Goal: Information Seeking & Learning: Learn about a topic

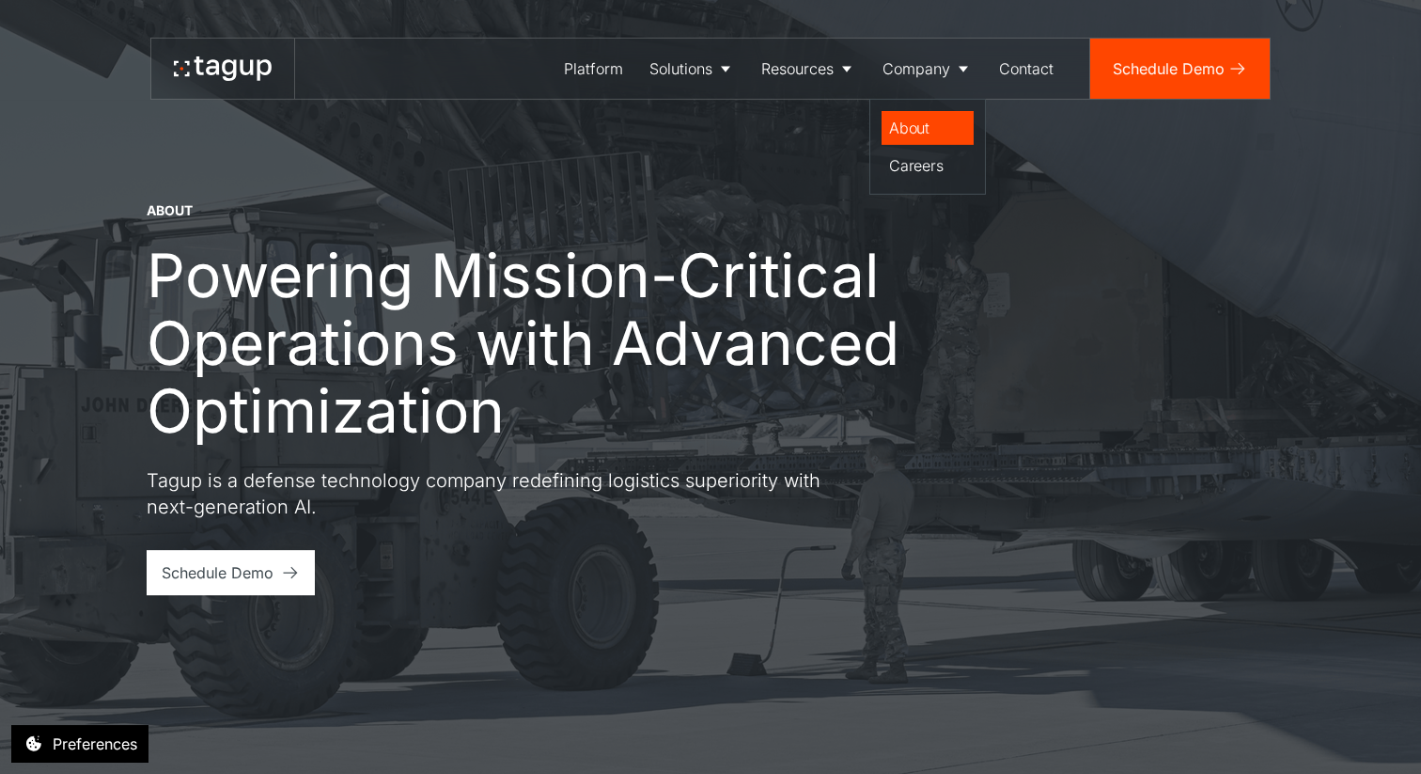
click at [918, 134] on div "About" at bounding box center [927, 128] width 77 height 23
click at [906, 128] on div "About" at bounding box center [927, 128] width 77 height 23
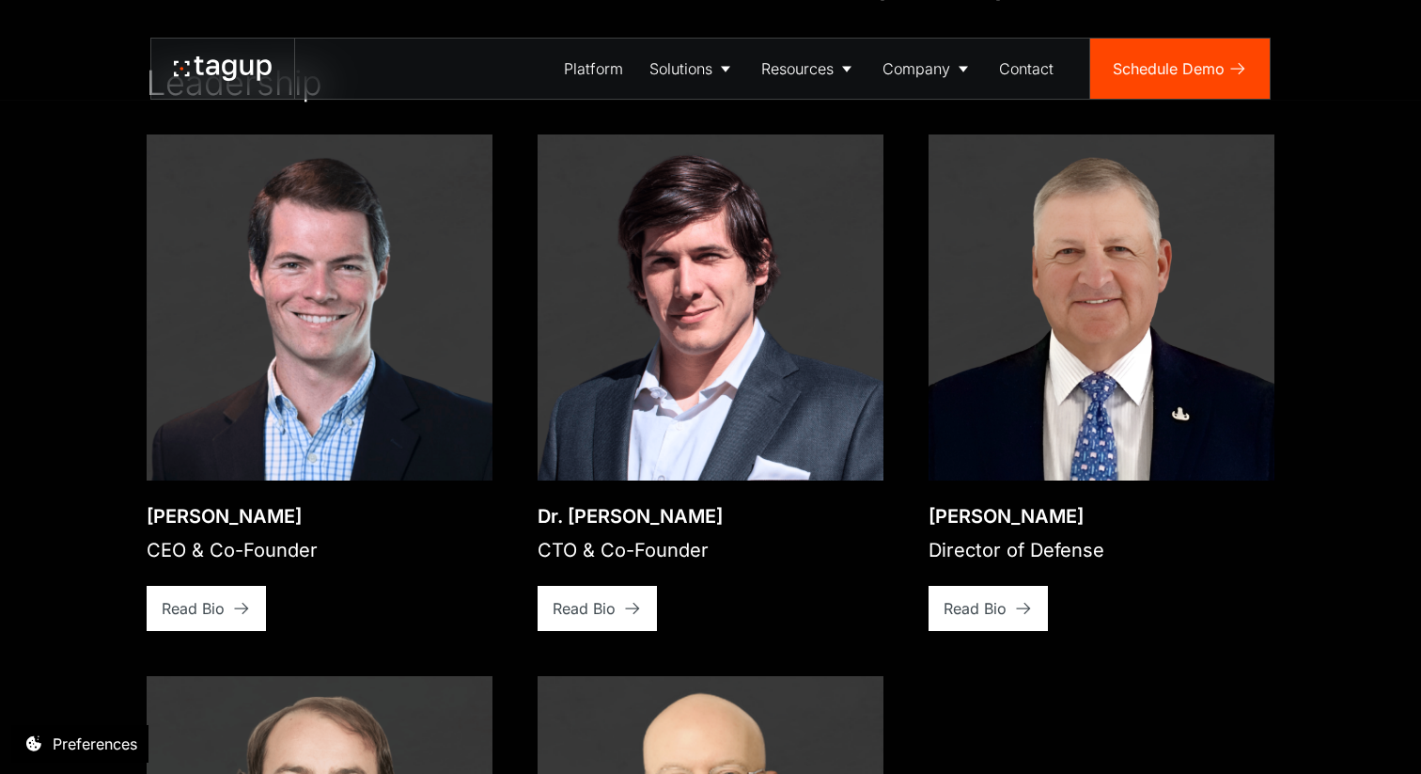
scroll to position [2907, 0]
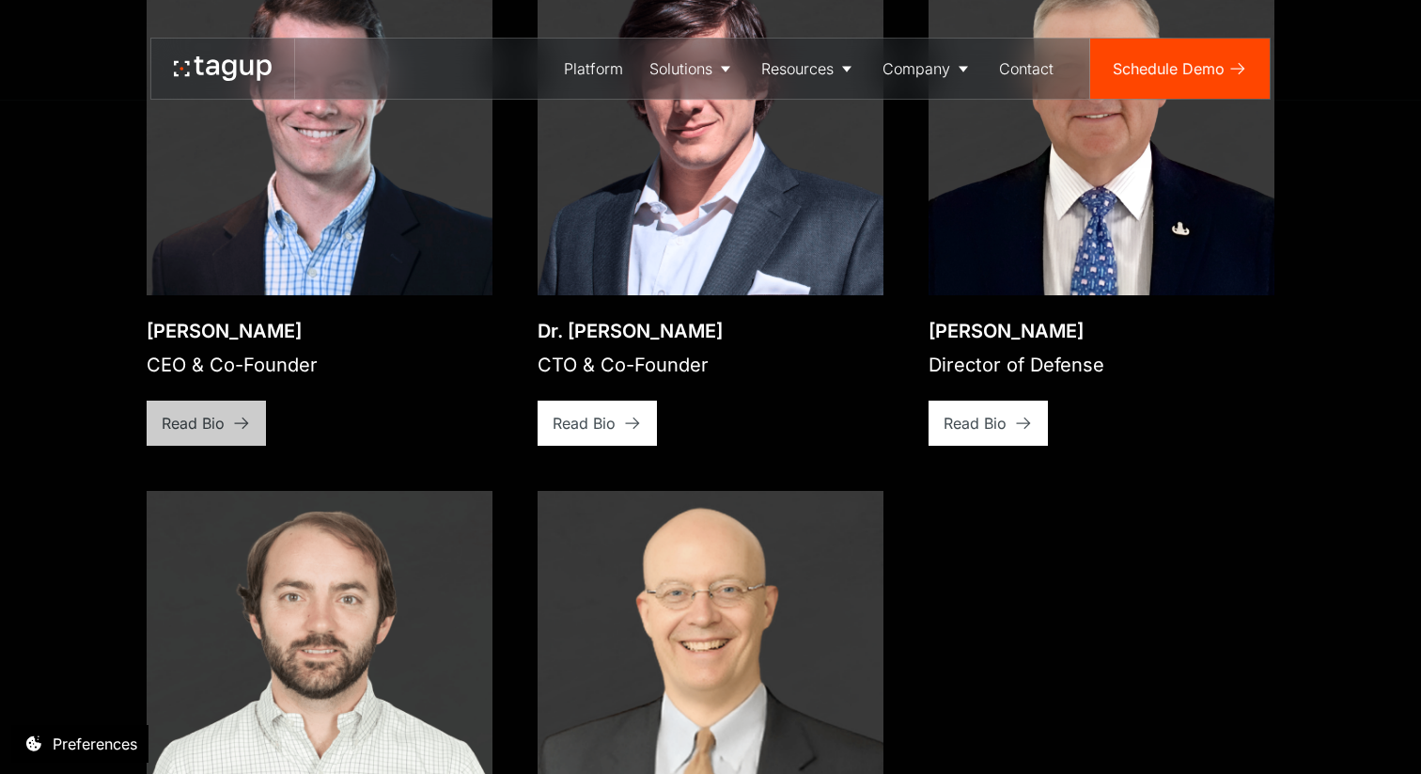
click at [230, 409] on link "Read Bio" at bounding box center [206, 422] width 119 height 45
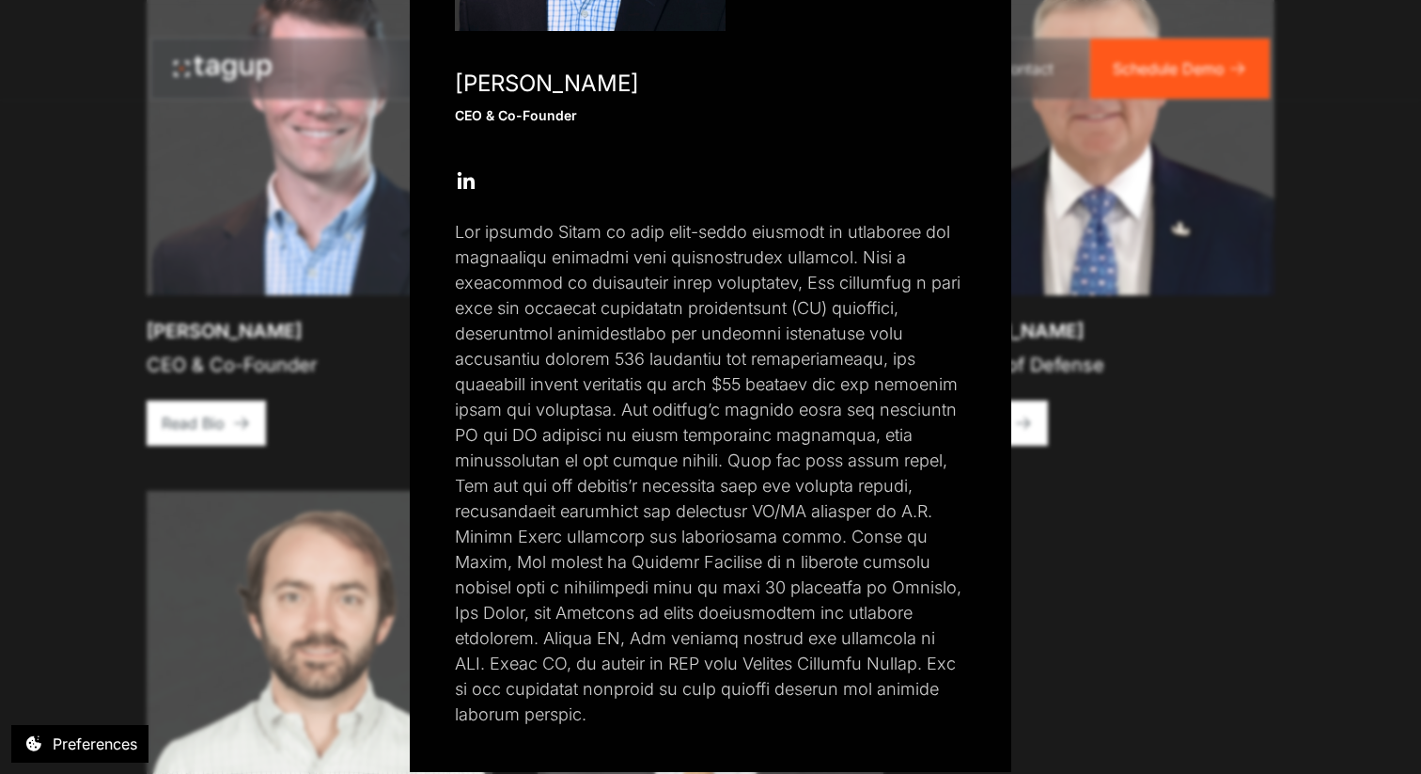
scroll to position [362, 0]
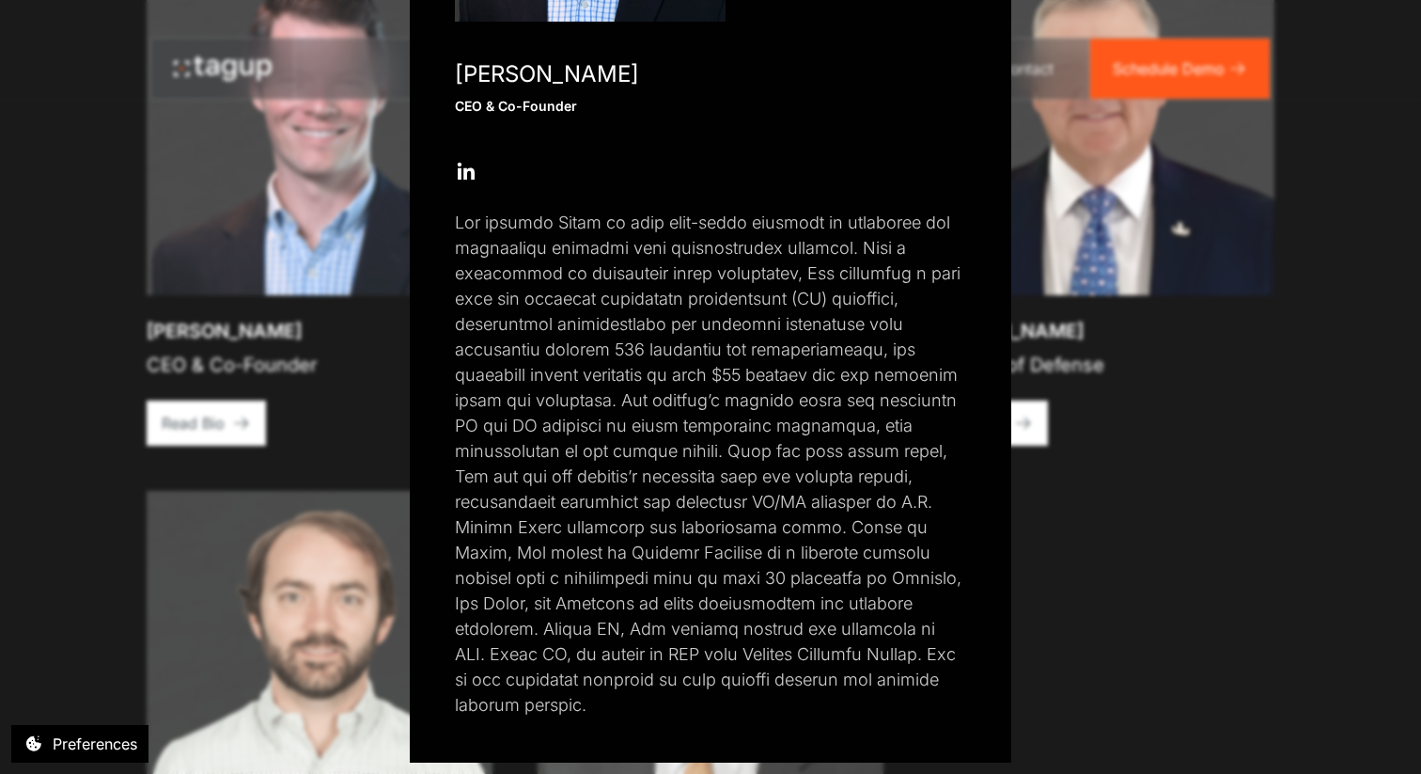
click at [1118, 627] on div "Close popup Jon Garrity CEO & Co-Founder Open Open Twitter profile Send Email O…" at bounding box center [710, 387] width 1421 height 774
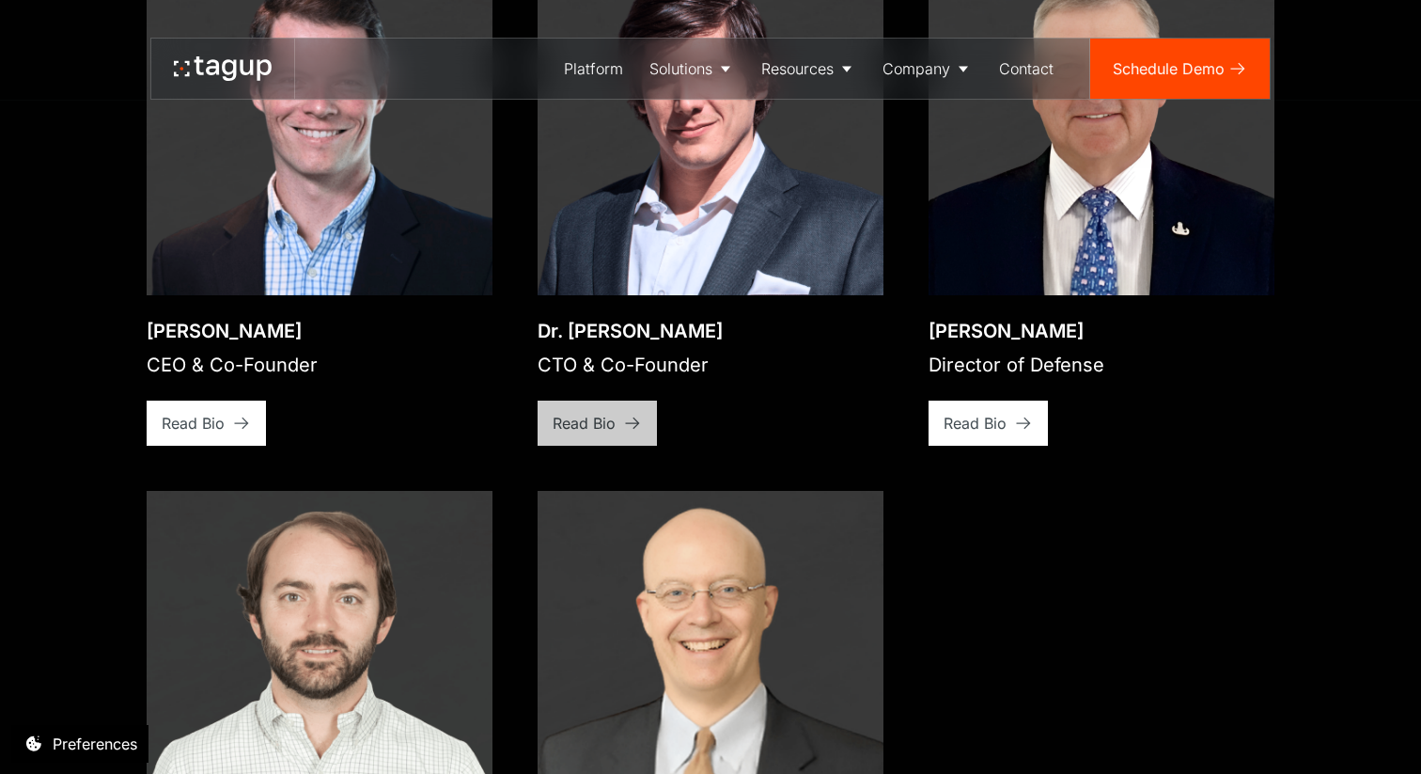
click at [593, 412] on div "Read Bio" at bounding box center [584, 423] width 63 height 23
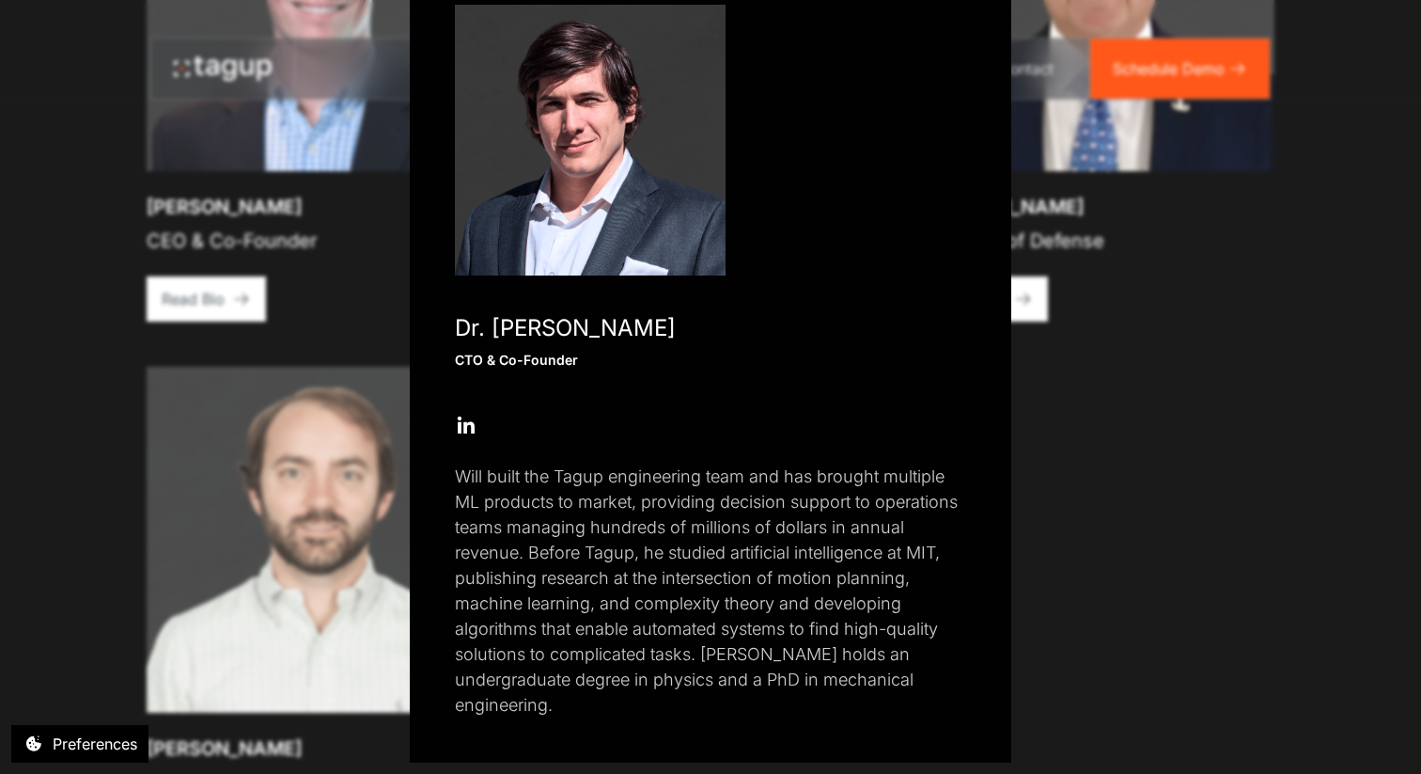
scroll to position [0, 0]
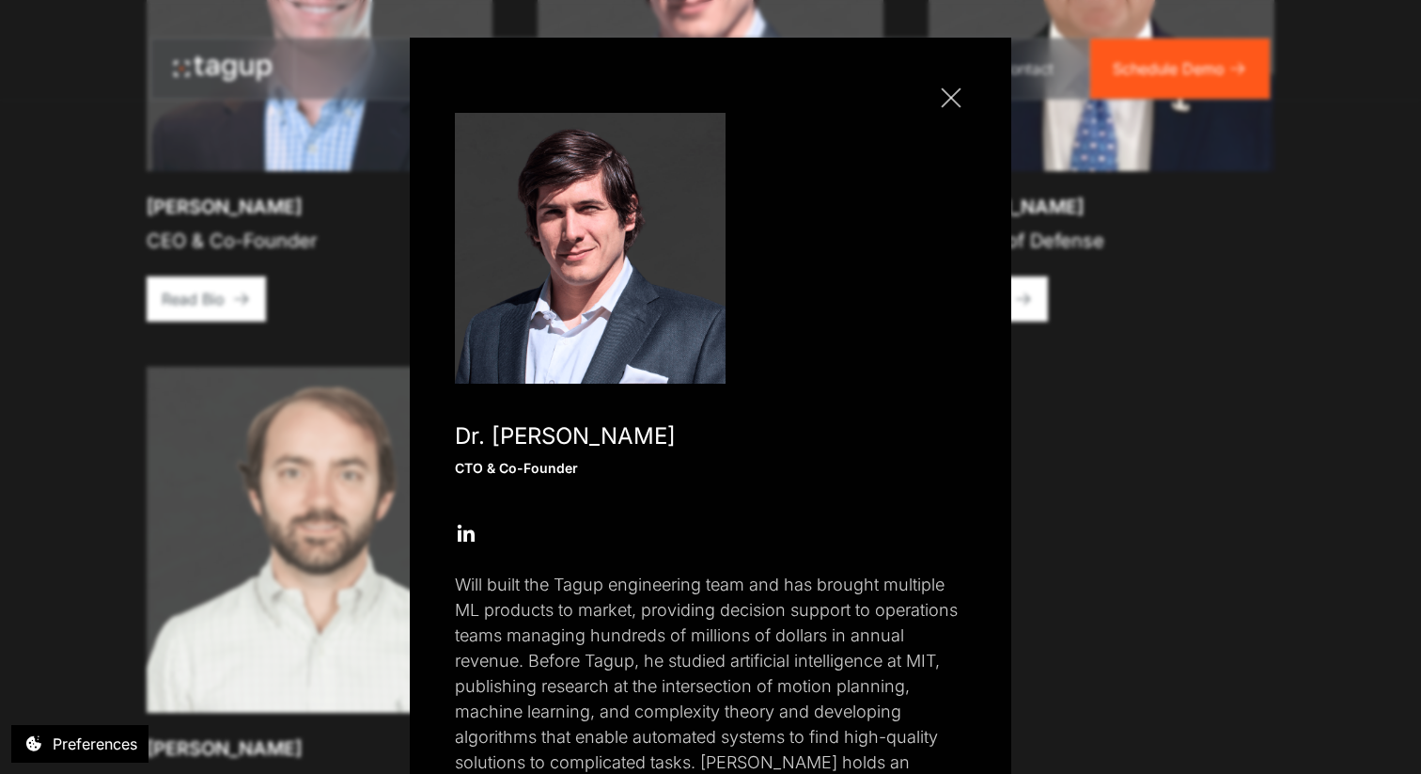
click at [952, 95] on div at bounding box center [951, 97] width 20 height 20
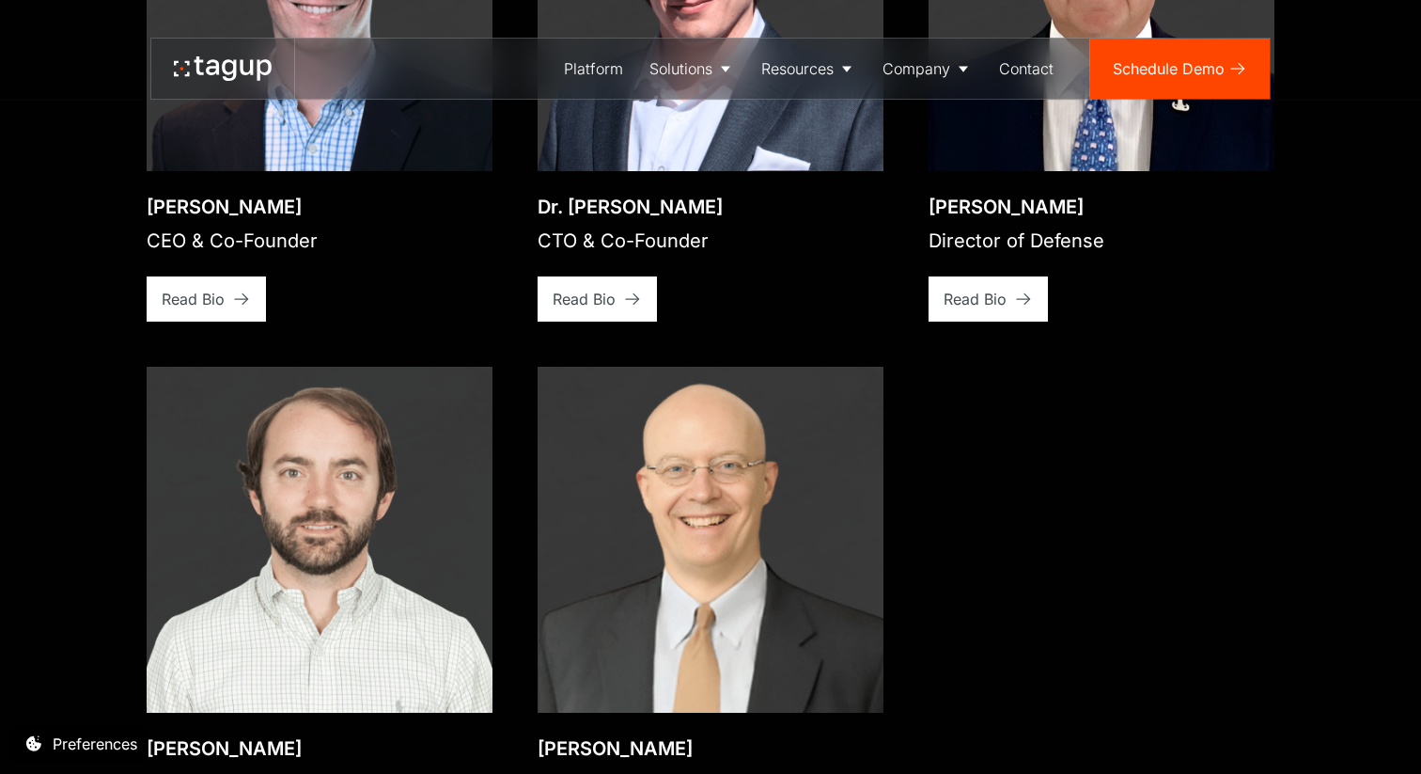
click at [968, 546] on div "Open bio popup Jon Garrity CEO & Co-Founder View bio Read Bio Open bio popup Dr…" at bounding box center [711, 357] width 1128 height 1064
